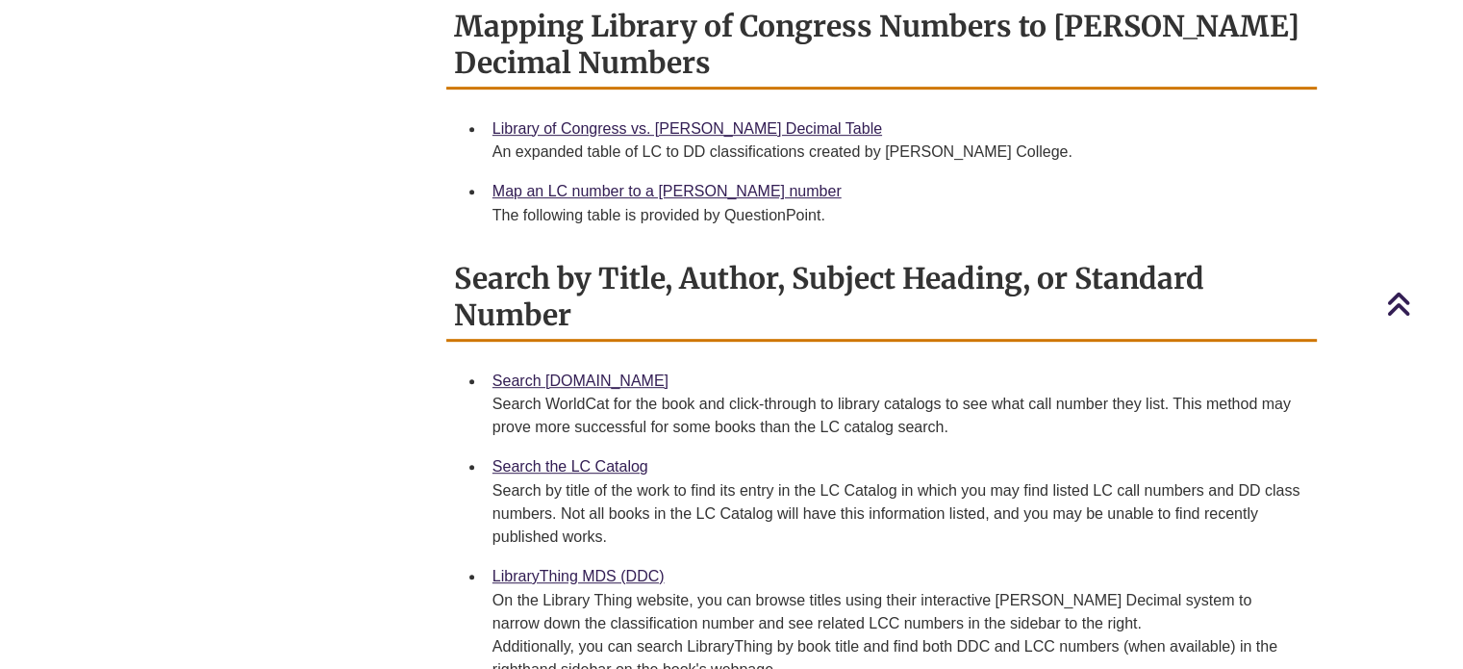
scroll to position [945, 0]
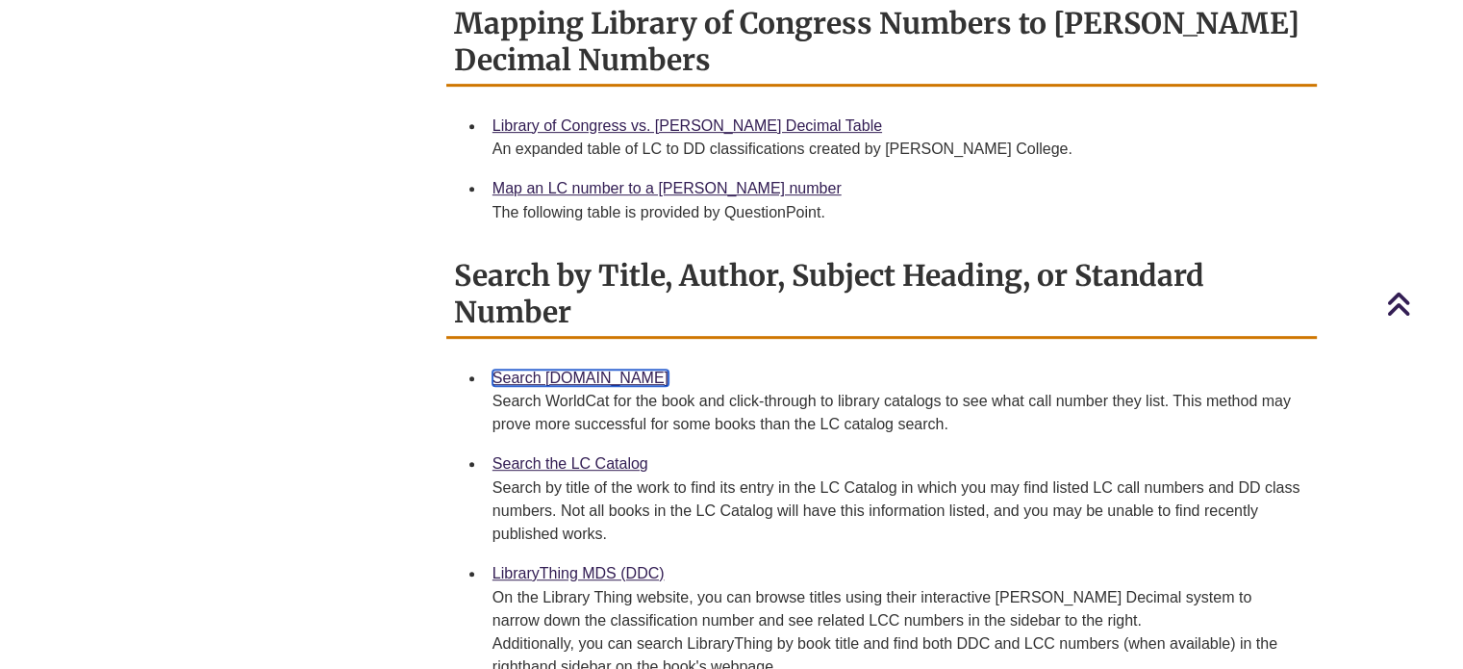
click at [546, 369] on link "Search [DOMAIN_NAME]" at bounding box center [580, 377] width 176 height 16
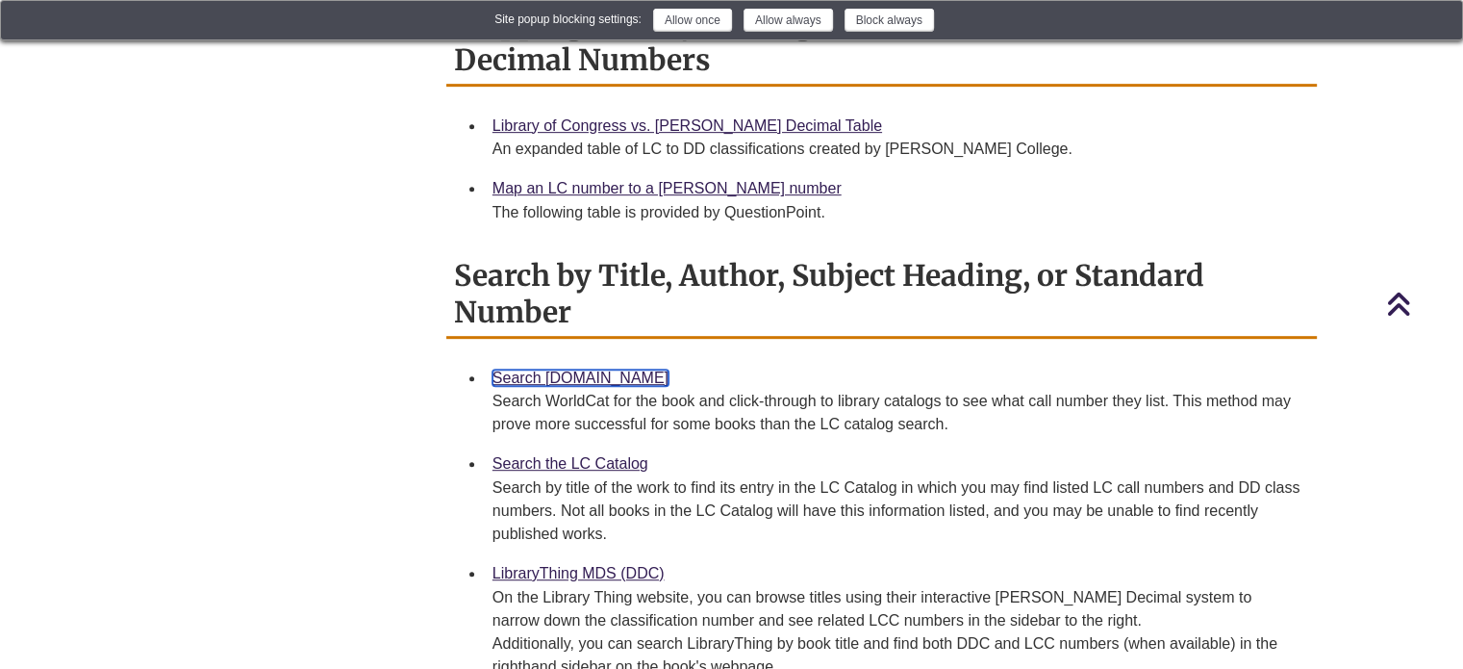
click at [545, 369] on link "Search [DOMAIN_NAME]" at bounding box center [580, 377] width 176 height 16
click at [600, 561] on div "LibraryThing MDS (DDC) On the Library Thing website, you can browse titles usin…" at bounding box center [896, 619] width 809 height 117
click at [586, 565] on link "LibraryThing MDS (DDC)" at bounding box center [578, 573] width 172 height 16
click at [573, 565] on link "LibraryThing MDS (DDC)" at bounding box center [578, 573] width 172 height 16
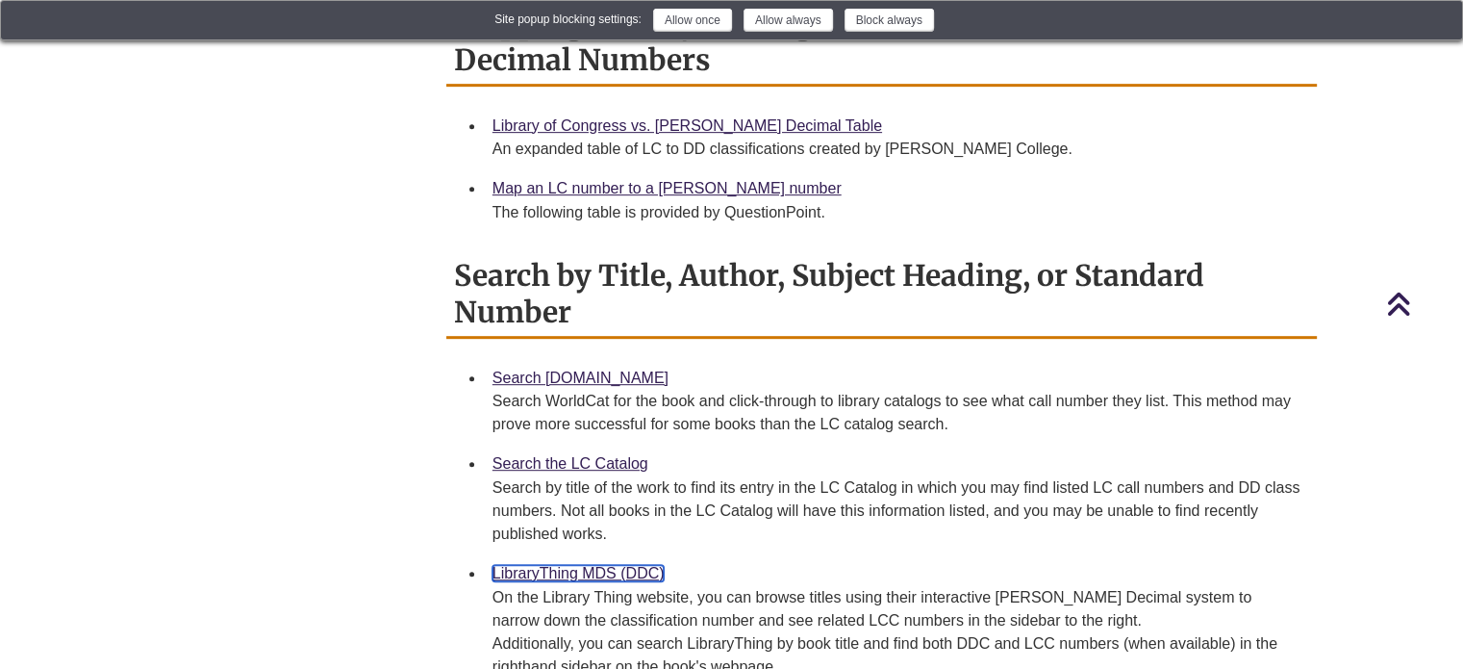
click at [573, 565] on link "LibraryThing MDS (DDC)" at bounding box center [578, 573] width 172 height 16
click at [559, 369] on link "Search [DOMAIN_NAME]" at bounding box center [580, 377] width 176 height 16
